Goal: Information Seeking & Learning: Check status

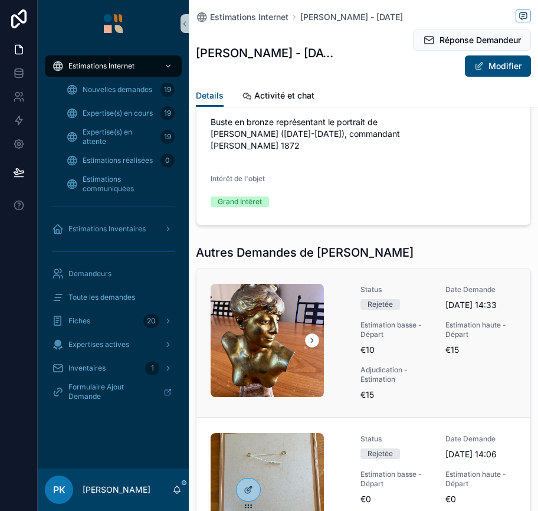
click at [335, 325] on link "Status Rejetée Date Demande [DATE] 14:33 Estimation basse - Départ €10 Estimati…" at bounding box center [363, 342] width 334 height 149
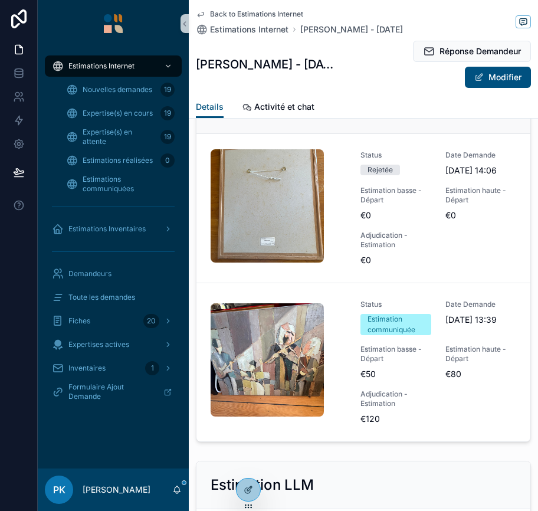
scroll to position [1713, 0]
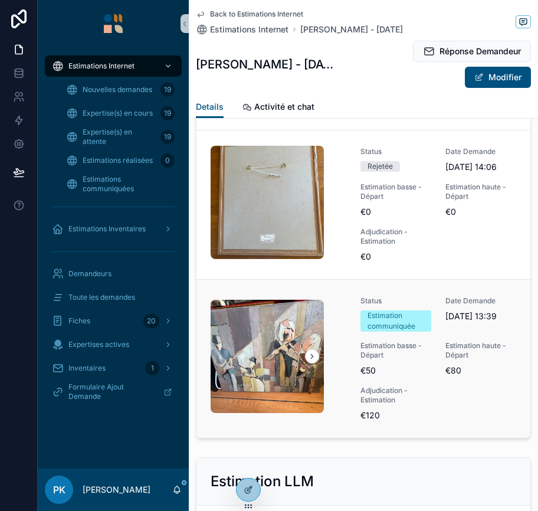
click at [390, 375] on span "€50" at bounding box center [395, 370] width 71 height 12
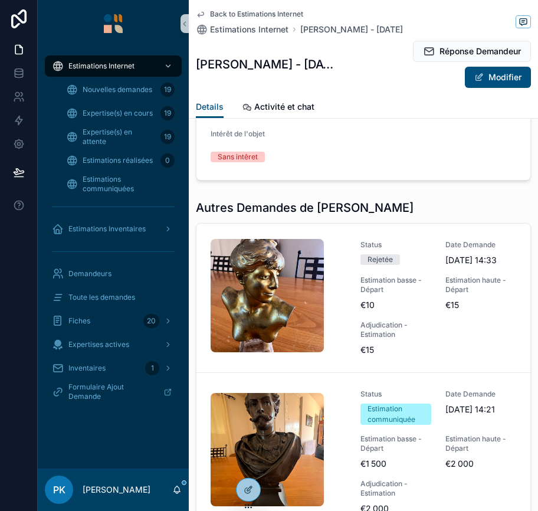
scroll to position [1539, 0]
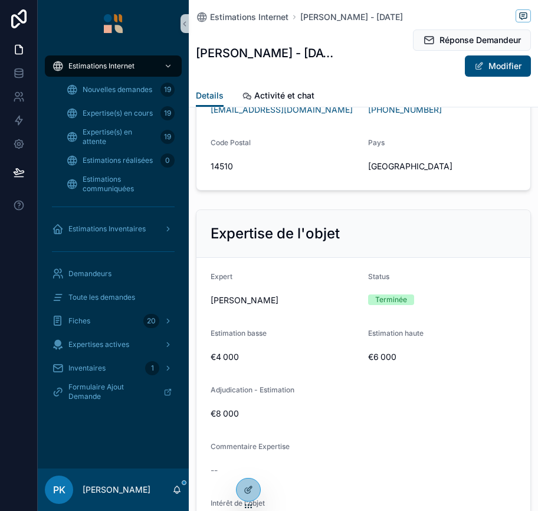
scroll to position [1255, 0]
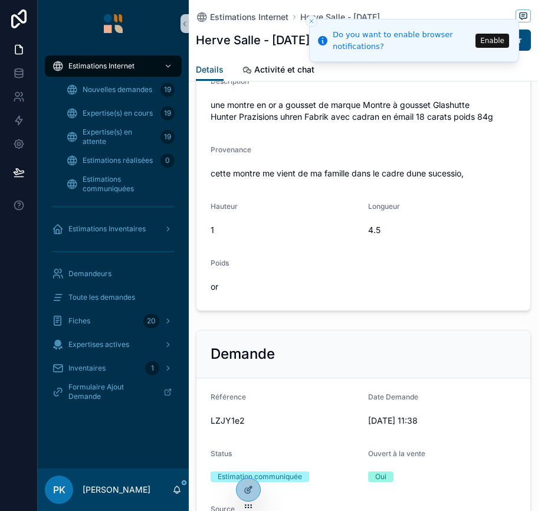
scroll to position [408, 0]
